Goal: Task Accomplishment & Management: Use online tool/utility

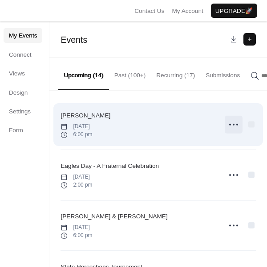
click at [232, 124] on icon at bounding box center [234, 124] width 14 height 14
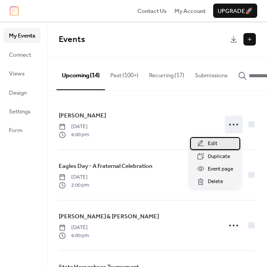
click at [219, 142] on div "Edit" at bounding box center [215, 143] width 50 height 12
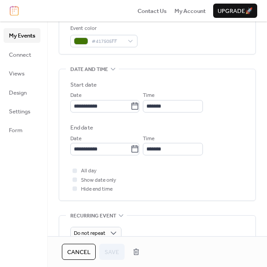
scroll to position [297, 0]
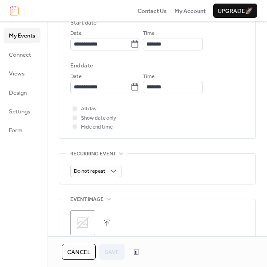
click at [107, 217] on button "button" at bounding box center [107, 222] width 12 height 12
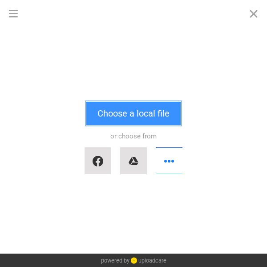
click at [117, 110] on button "Choose a local file" at bounding box center [133, 113] width 94 height 23
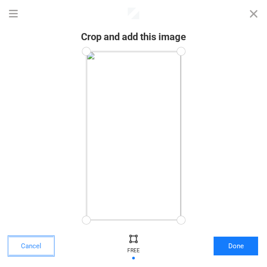
click at [38, 242] on button "Cancel" at bounding box center [31, 245] width 45 height 19
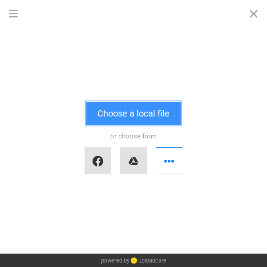
click at [142, 115] on button "Choose a local file" at bounding box center [133, 113] width 94 height 23
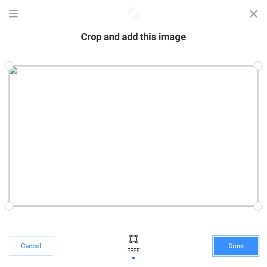
click at [232, 246] on button "Done" at bounding box center [236, 245] width 45 height 19
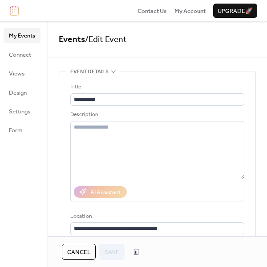
scroll to position [389, 0]
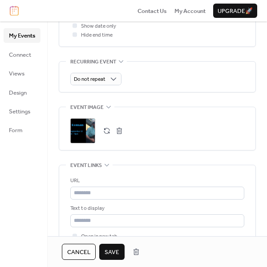
click at [113, 253] on span "Save" at bounding box center [112, 251] width 15 height 9
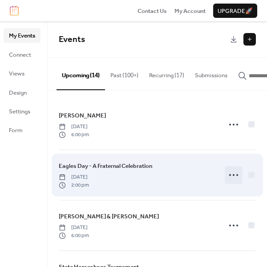
click at [233, 176] on icon at bounding box center [234, 175] width 14 height 14
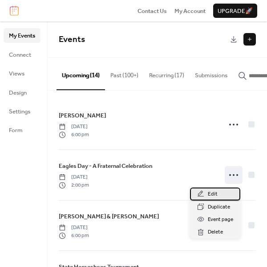
click at [221, 195] on div "Edit" at bounding box center [215, 193] width 50 height 12
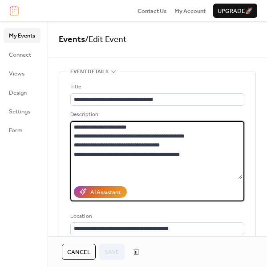
click at [199, 152] on textarea "**********" at bounding box center [156, 150] width 172 height 58
click at [176, 142] on textarea "**********" at bounding box center [156, 150] width 172 height 58
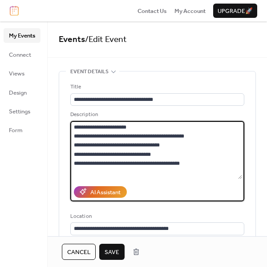
type textarea "**********"
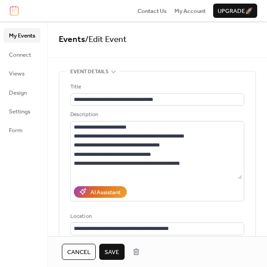
click at [111, 245] on button "Save" at bounding box center [111, 251] width 25 height 16
